Goal: Transaction & Acquisition: Book appointment/travel/reservation

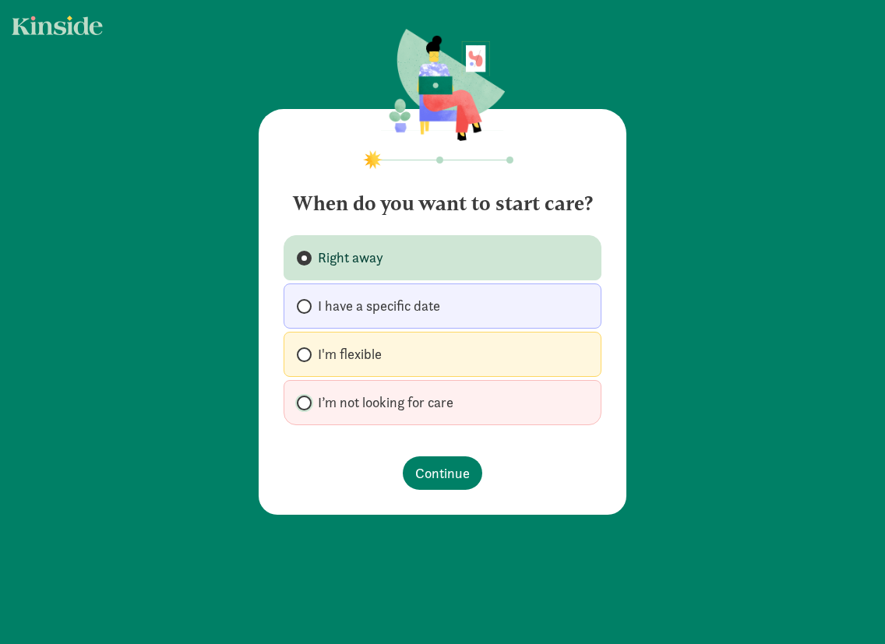
click at [298, 403] on input "I’m not looking for care" at bounding box center [302, 403] width 10 height 10
radio input "true"
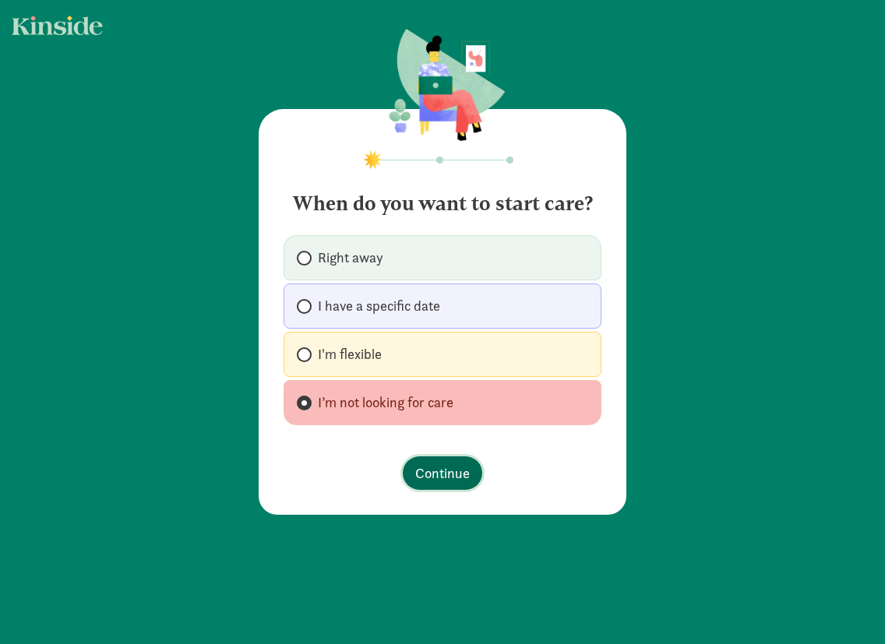
click at [461, 468] on span "Continue" at bounding box center [442, 473] width 55 height 21
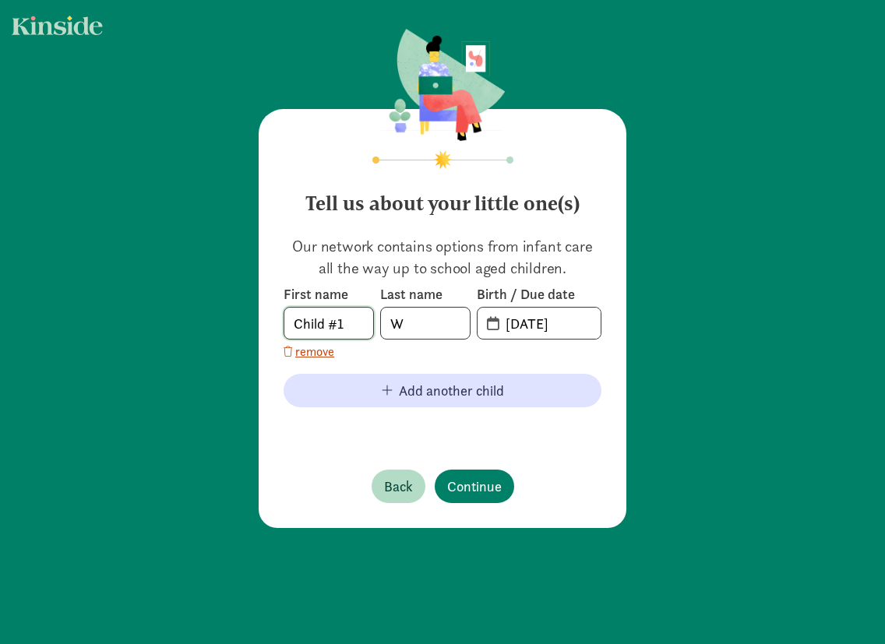
drag, startPoint x: 357, startPoint y: 328, endPoint x: 192, endPoint y: 320, distance: 166.0
click at [188, 319] on div "Tell us about your little one(s) Our network contains options from infant care …" at bounding box center [442, 279] width 885 height 559
drag, startPoint x: 329, startPoint y: 326, endPoint x: 237, endPoint y: 306, distance: 94.9
click at [237, 306] on div "Tell us about your little one(s) Our network contains options from infant care …" at bounding box center [442, 279] width 885 height 559
drag, startPoint x: 322, startPoint y: 327, endPoint x: 254, endPoint y: 311, distance: 69.7
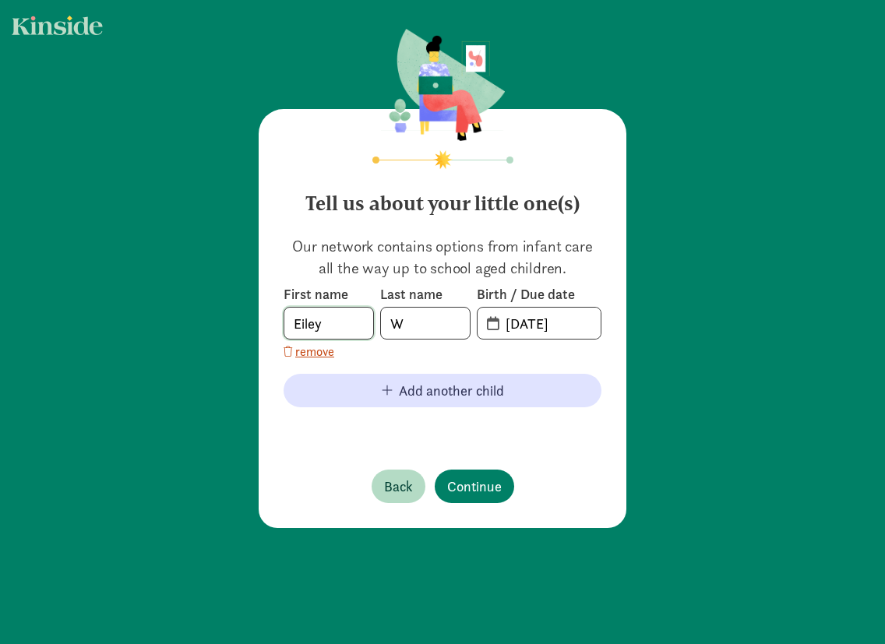
click at [254, 311] on div "Tell us about your little one(s) Our network contains options from infant care …" at bounding box center [442, 279] width 885 height 559
type input "Rynn"
click at [432, 316] on input "W" at bounding box center [425, 323] width 89 height 31
type input "[PERSON_NAME]"
drag, startPoint x: 579, startPoint y: 322, endPoint x: 419, endPoint y: 301, distance: 161.0
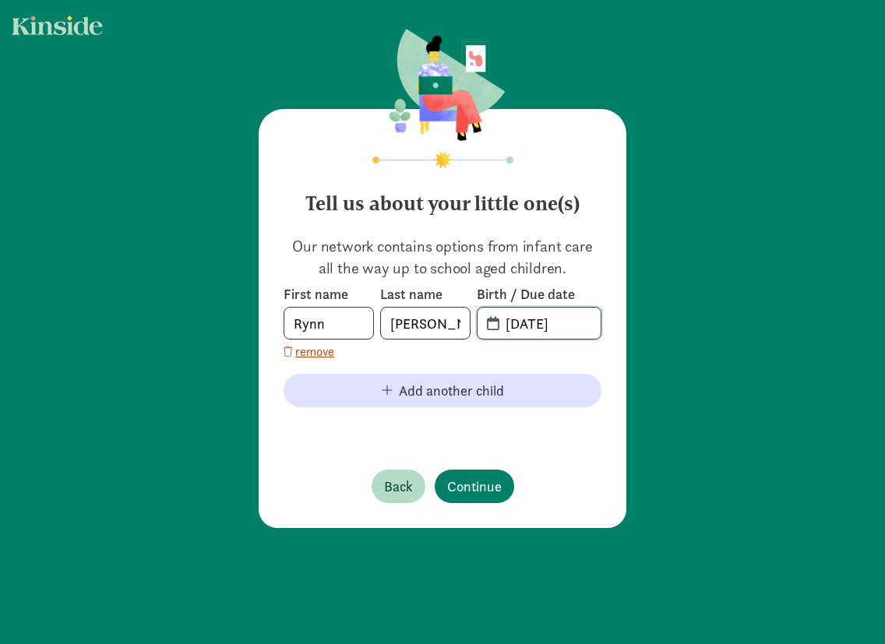
click at [419, 301] on div "First name [PERSON_NAME] Last name [PERSON_NAME] Birth / Due date [DATE]" at bounding box center [442, 312] width 318 height 55
type input "05-10-2022"
click at [452, 481] on span "Continue" at bounding box center [474, 486] width 55 height 21
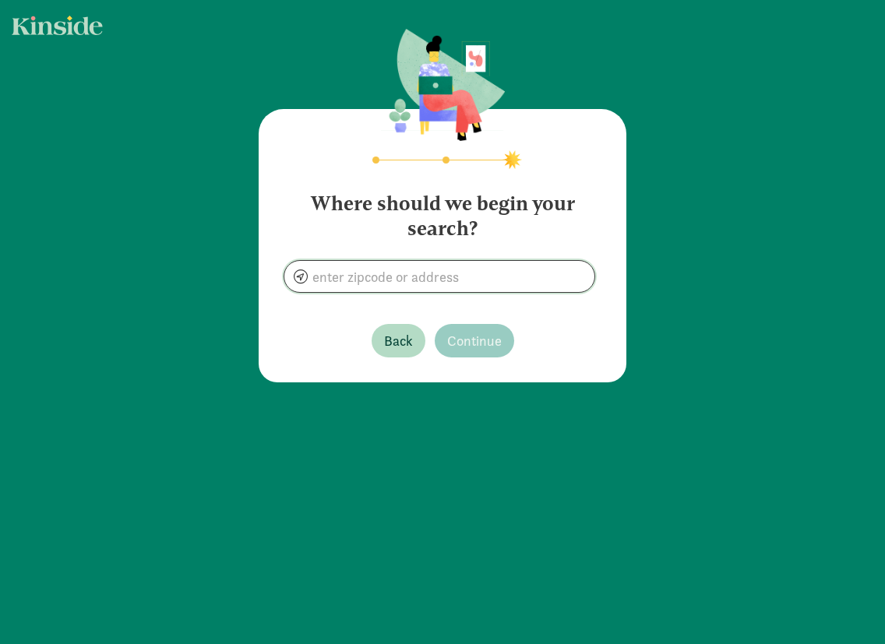
click at [377, 280] on input at bounding box center [439, 276] width 310 height 31
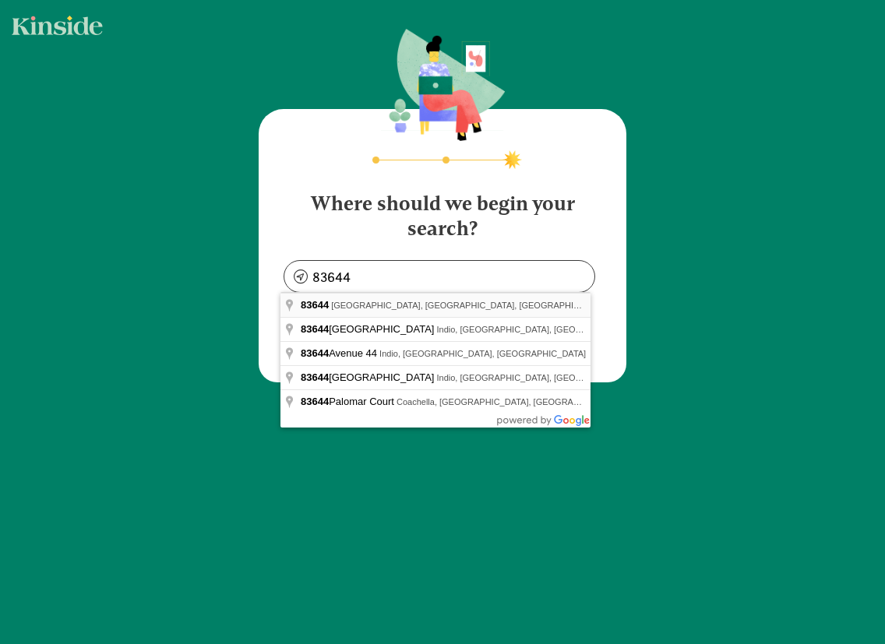
type input "Middleton, ID 83644, USA"
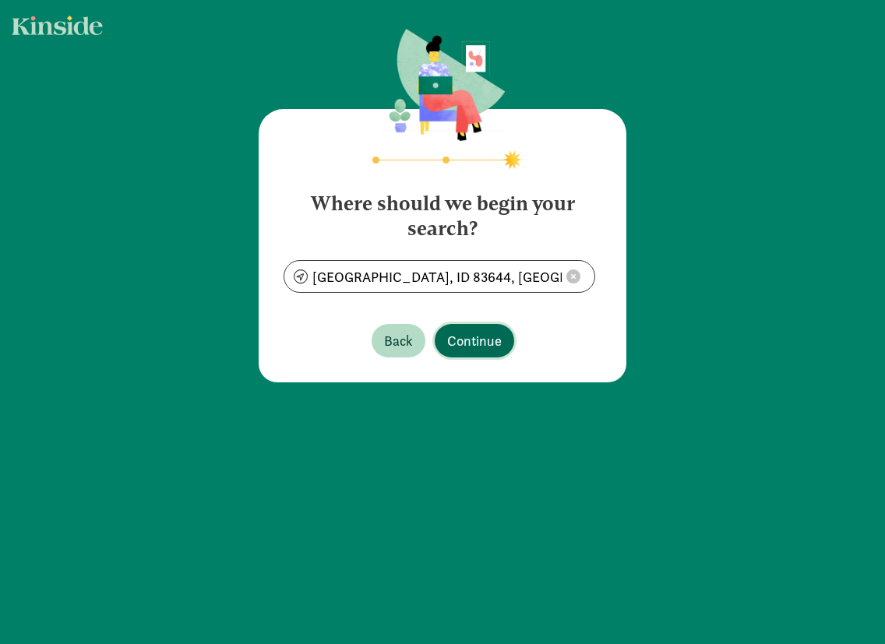
click at [486, 335] on span "Continue" at bounding box center [474, 340] width 55 height 21
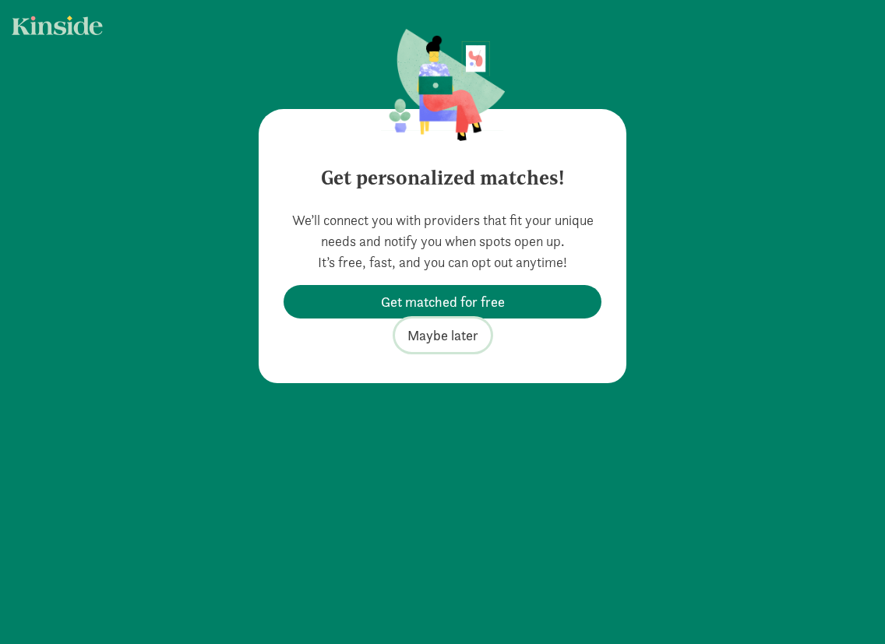
click at [420, 336] on span "Maybe later" at bounding box center [442, 335] width 71 height 21
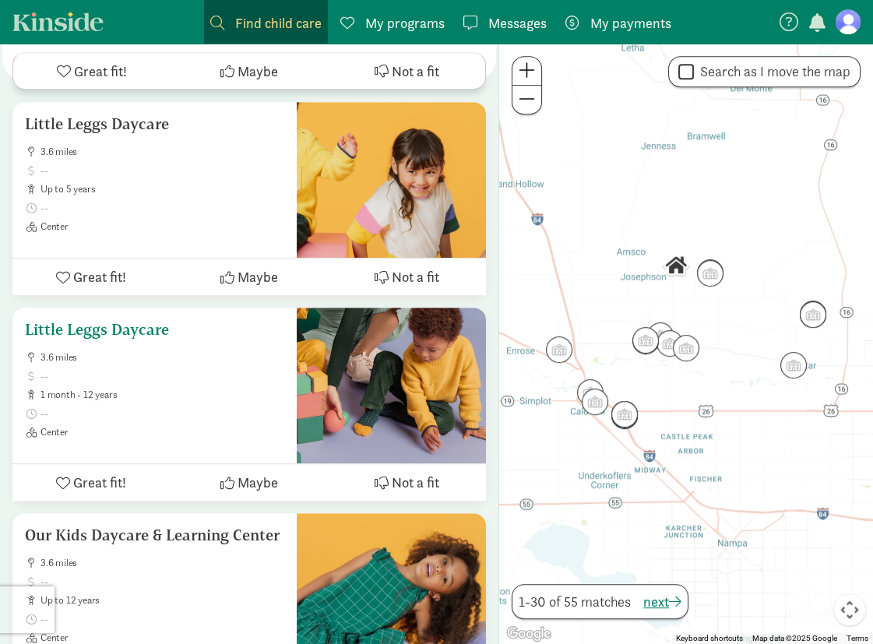
scroll to position [1090, 0]
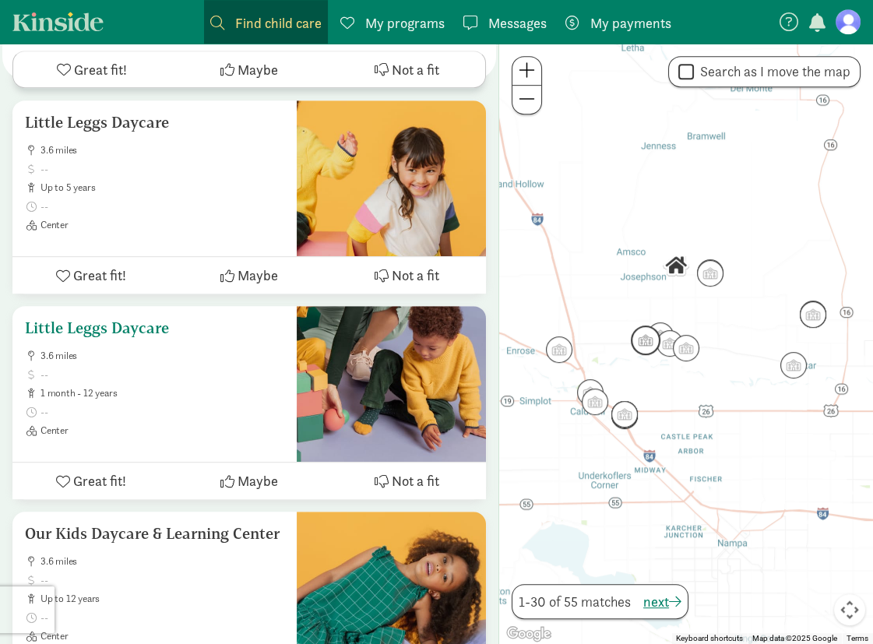
click at [174, 406] on span at bounding box center [162, 412] width 244 height 12
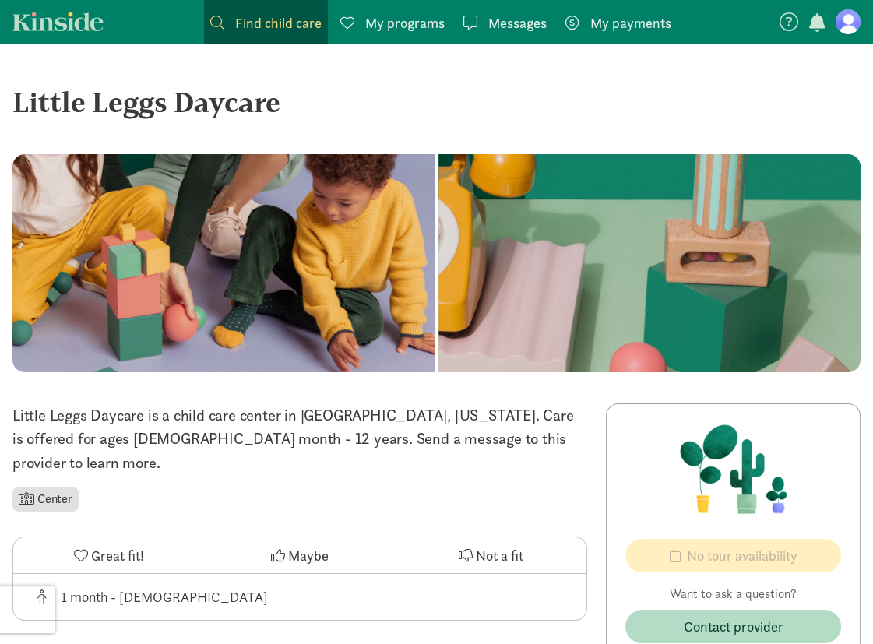
click at [384, 24] on span "My programs" at bounding box center [404, 22] width 79 height 21
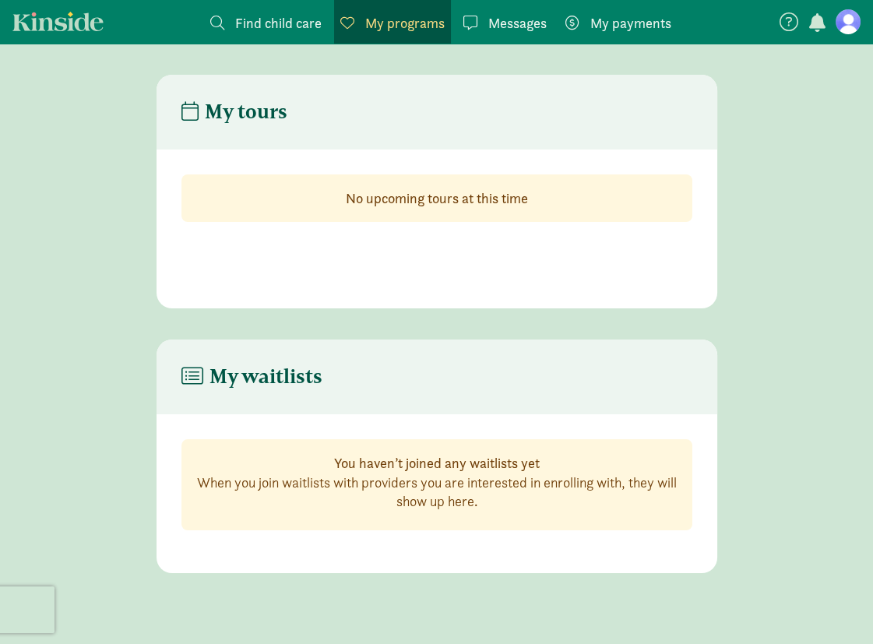
click at [517, 28] on span "Messages" at bounding box center [517, 22] width 58 height 21
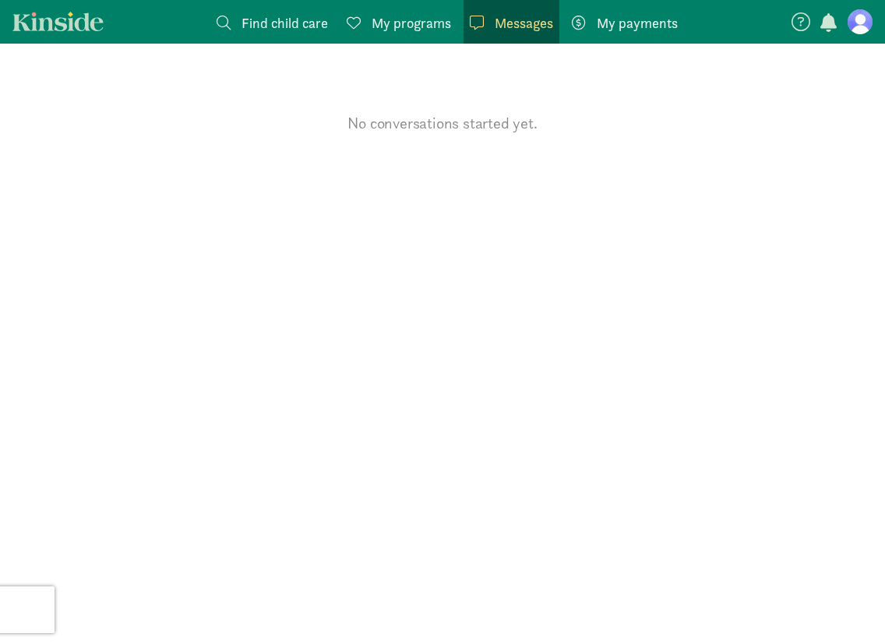
click at [656, 20] on span "My payments" at bounding box center [636, 22] width 81 height 21
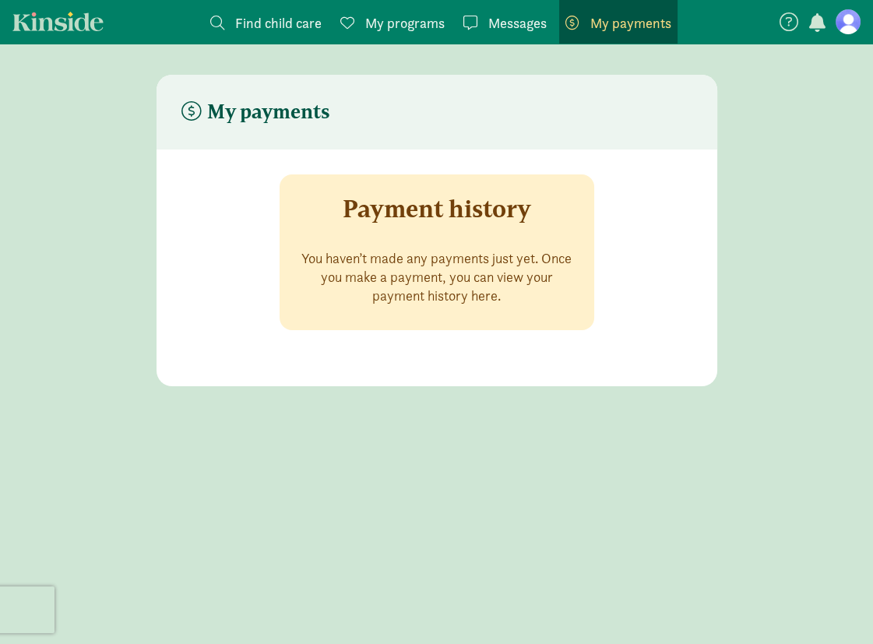
click at [269, 26] on span "Find child care" at bounding box center [278, 22] width 86 height 21
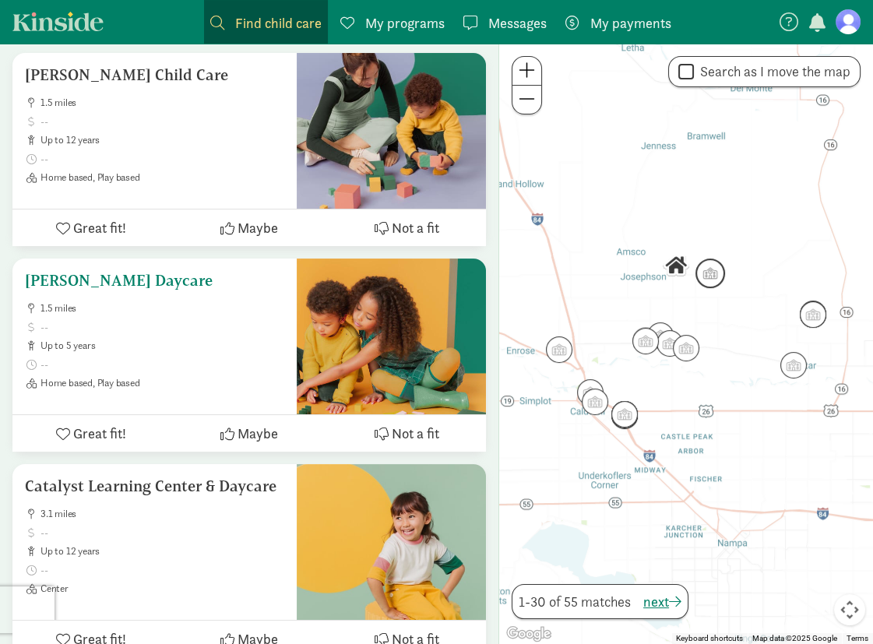
scroll to position [311, 0]
